Goal: Obtain resource: Obtain resource

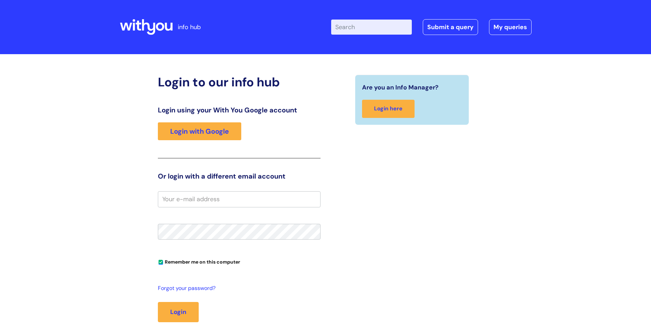
click at [184, 131] on link "Login with Google" at bounding box center [199, 131] width 83 height 18
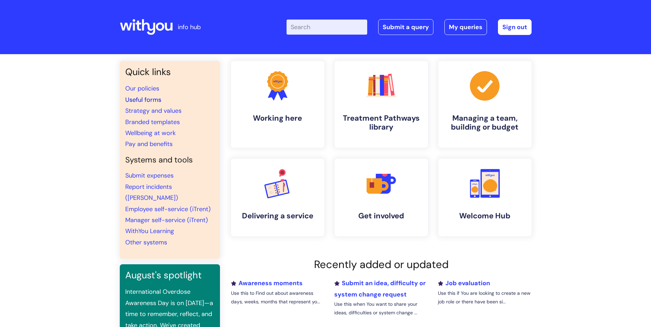
click at [142, 98] on link "Useful forms" at bounding box center [143, 100] width 36 height 8
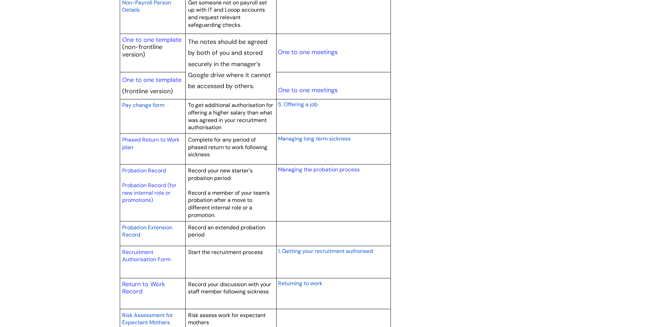
scroll to position [857, 0]
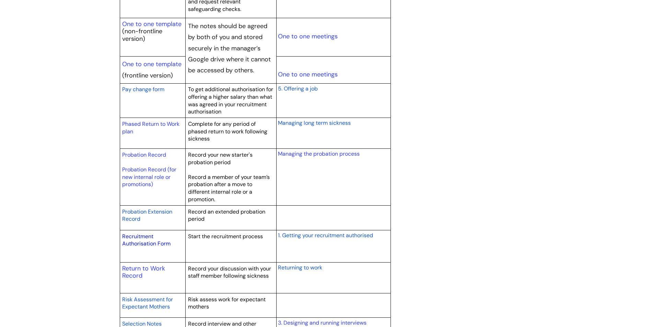
click at [134, 236] on link "Recruitment Authorisation Form" at bounding box center [146, 240] width 48 height 15
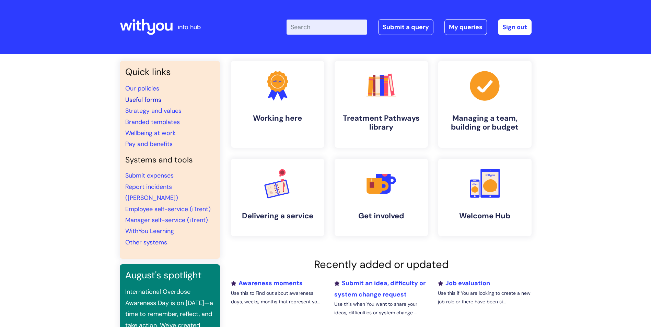
click at [138, 101] on link "Useful forms" at bounding box center [143, 100] width 36 height 8
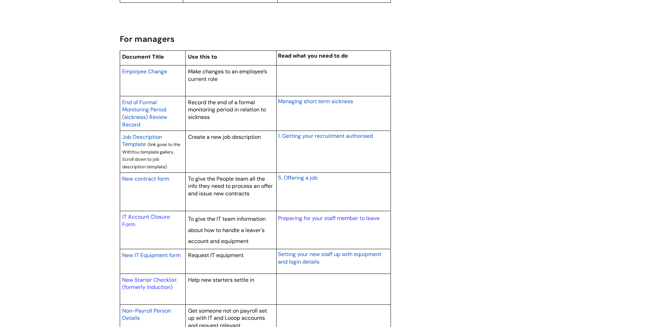
scroll to position [549, 0]
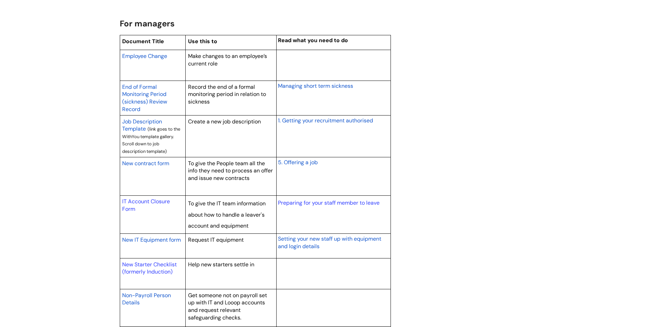
click at [152, 163] on span "New contract form" at bounding box center [145, 163] width 47 height 7
